Goal: Information Seeking & Learning: Learn about a topic

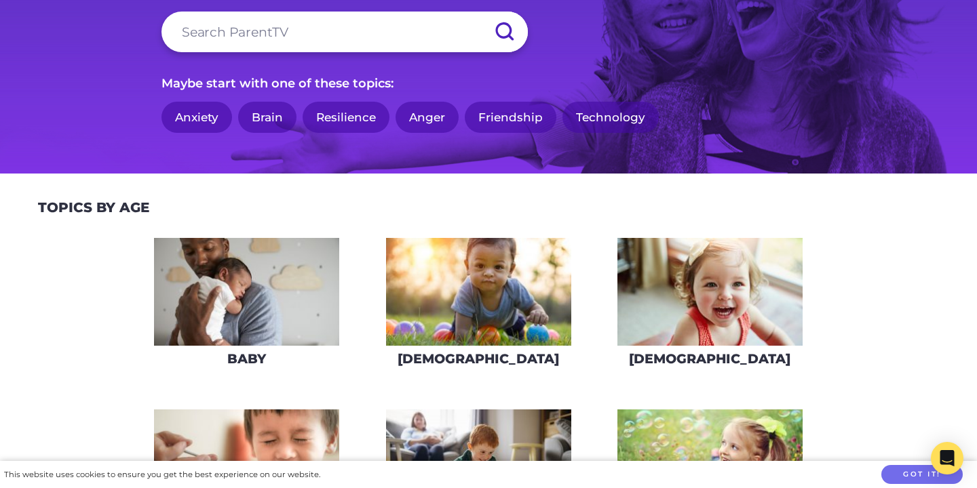
scroll to position [173, 0]
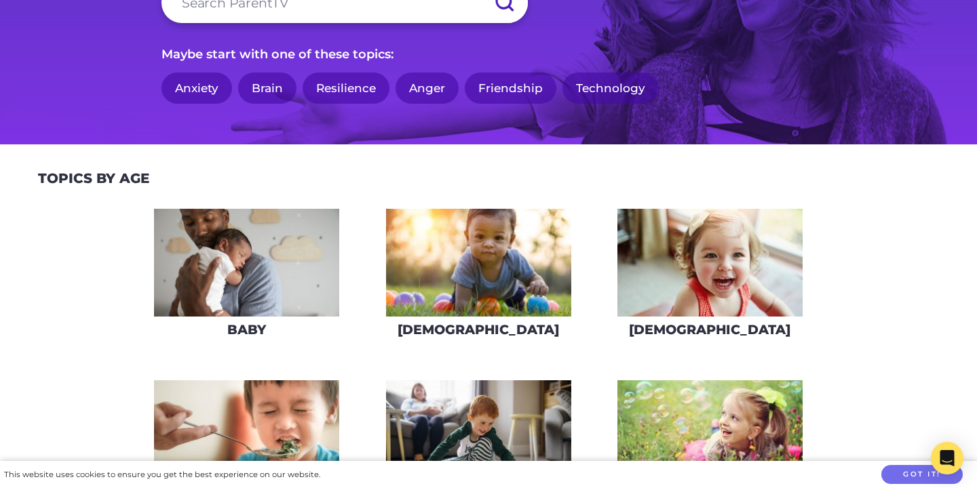
click at [471, 258] on img at bounding box center [478, 263] width 185 height 108
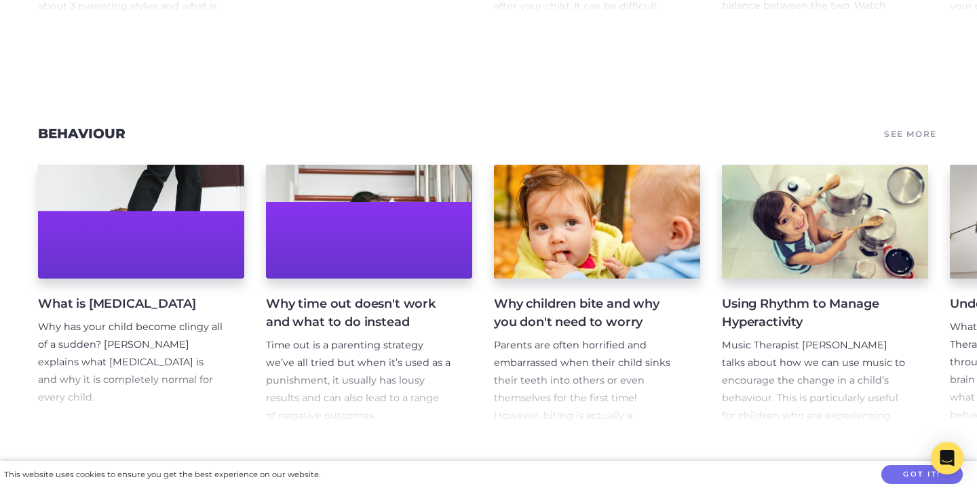
scroll to position [564, 0]
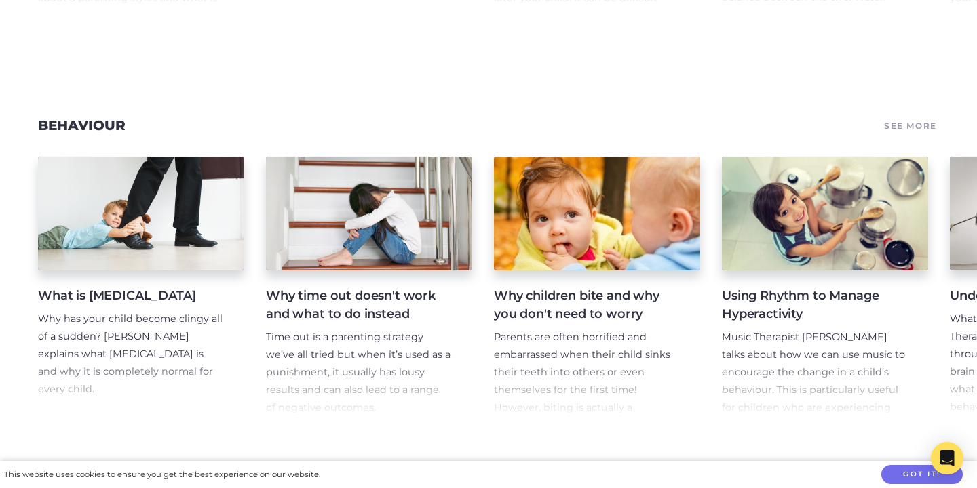
click at [922, 121] on link "See More" at bounding box center [910, 125] width 57 height 19
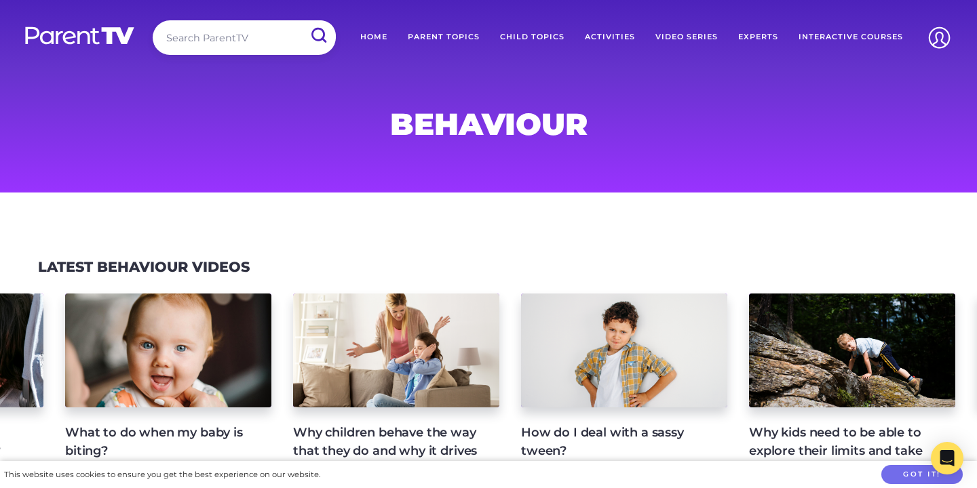
click at [444, 34] on link "Parent Topics" at bounding box center [443, 37] width 92 height 34
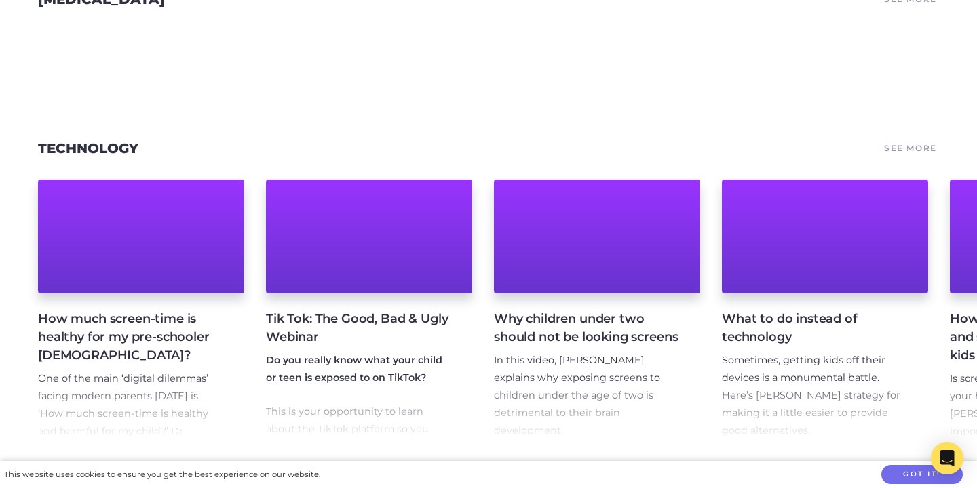
scroll to position [3621, 0]
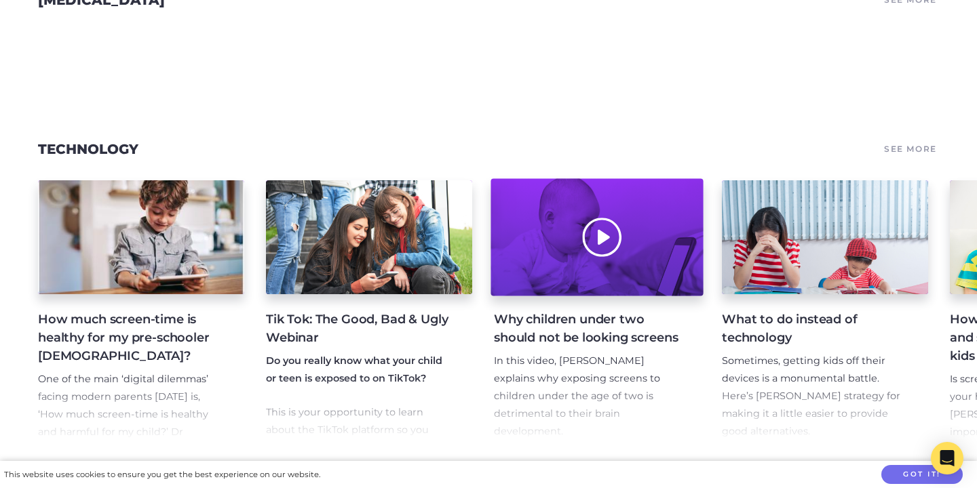
click at [604, 237] on div at bounding box center [596, 237] width 212 height 117
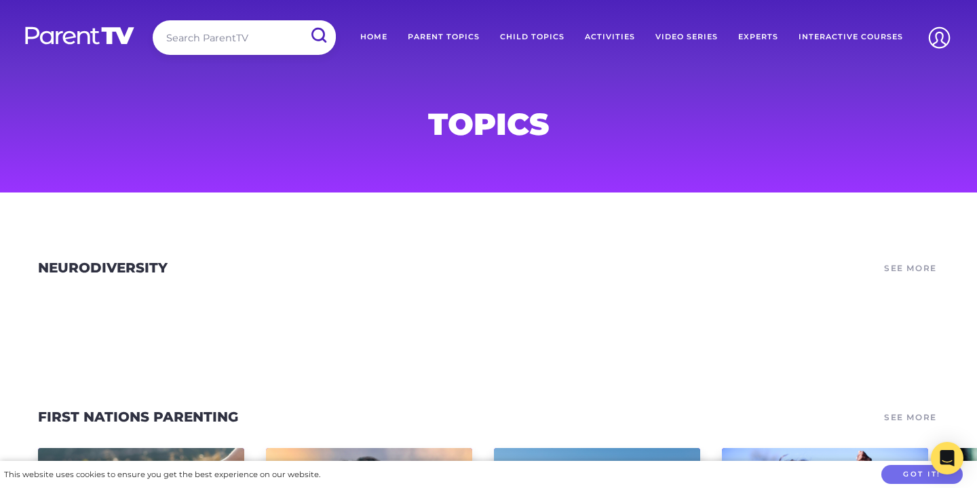
click at [281, 38] on input "search" at bounding box center [244, 37] width 183 height 35
type input "screens"
click at [300, 20] on input "submit" at bounding box center [317, 35] width 35 height 31
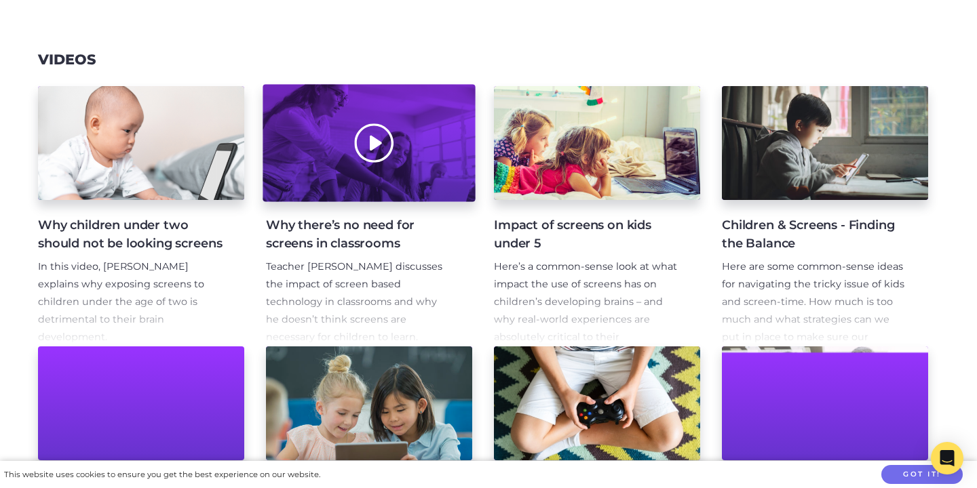
scroll to position [222, 0]
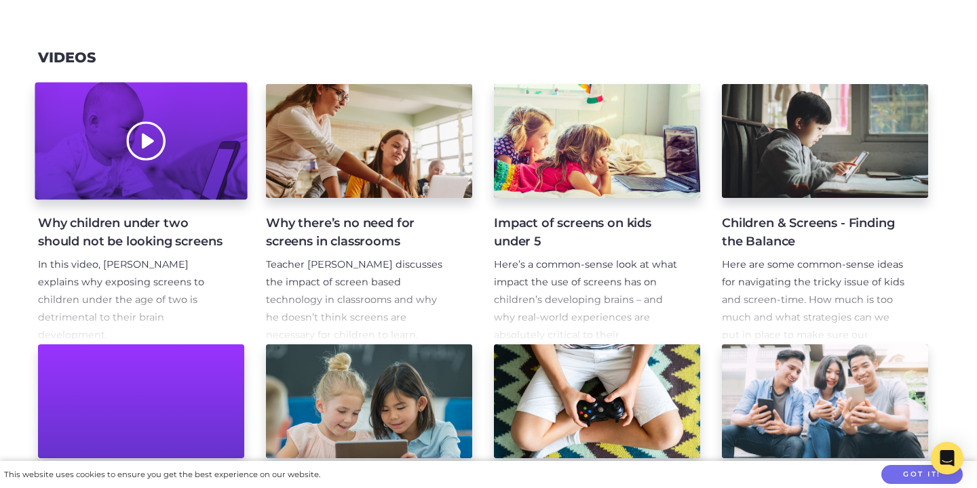
click at [144, 142] on div at bounding box center [141, 141] width 212 height 117
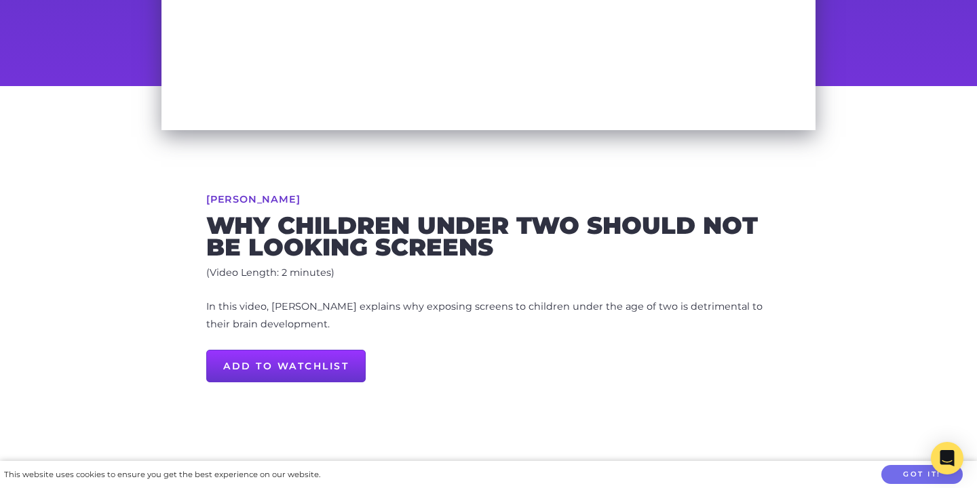
scroll to position [365, 0]
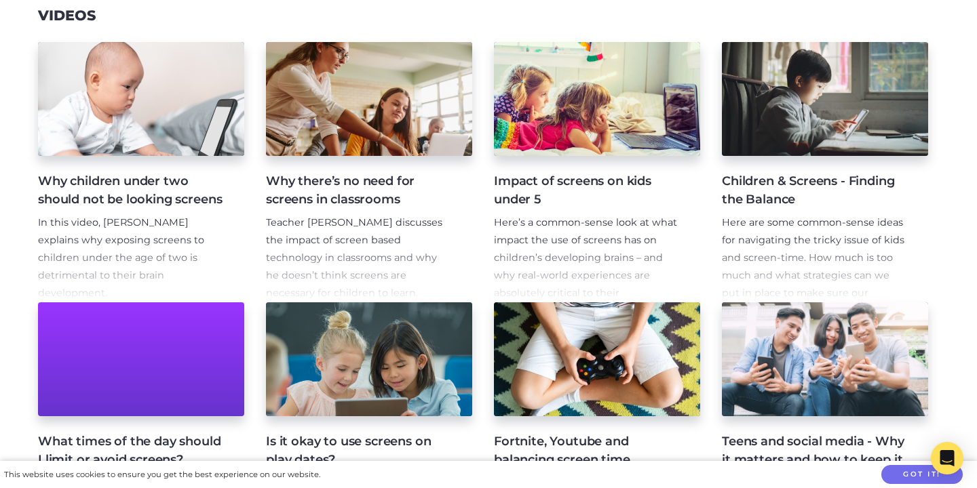
scroll to position [254, 0]
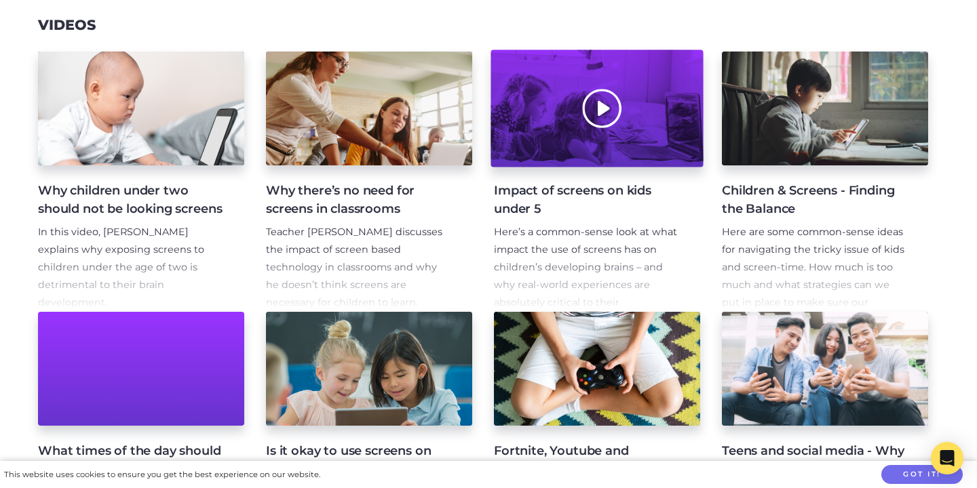
click at [593, 62] on div at bounding box center [596, 108] width 212 height 117
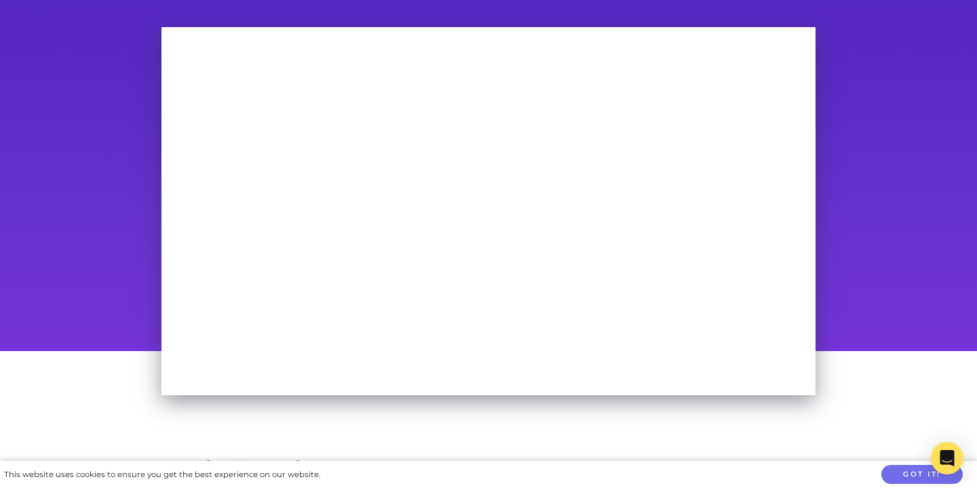
scroll to position [83, 0]
